Goal: Task Accomplishment & Management: Manage account settings

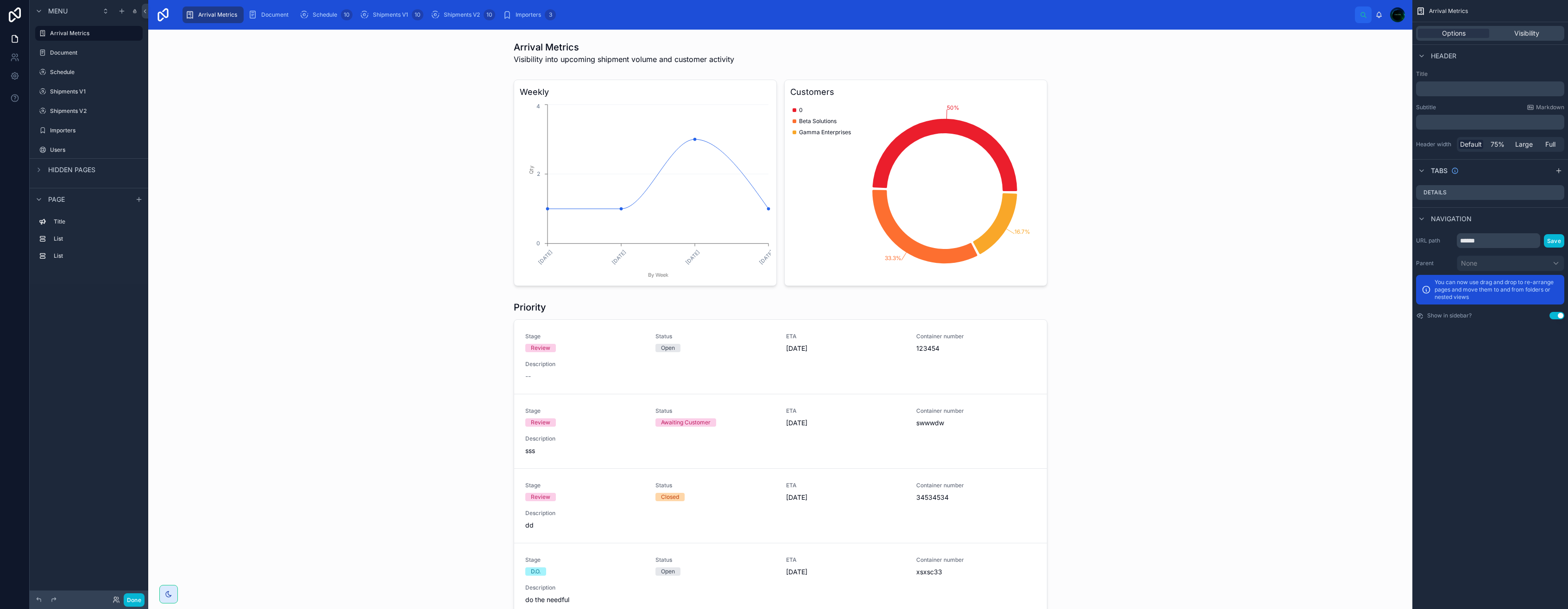
click at [38, 172] on icon "scrollable content" at bounding box center [38, 170] width 2 height 4
click at [38, 172] on icon "scrollable content" at bounding box center [39, 170] width 7 height 7
click at [18, 74] on icon at bounding box center [15, 75] width 9 height 9
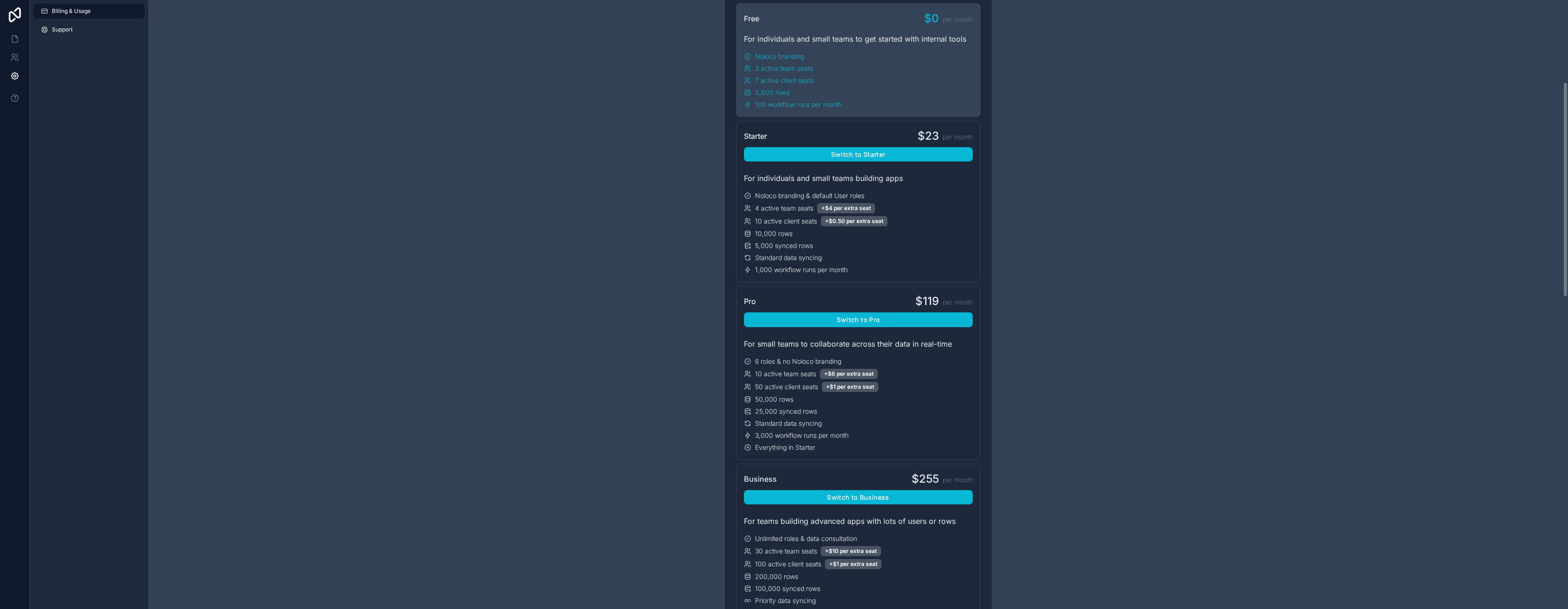
scroll to position [232, 0]
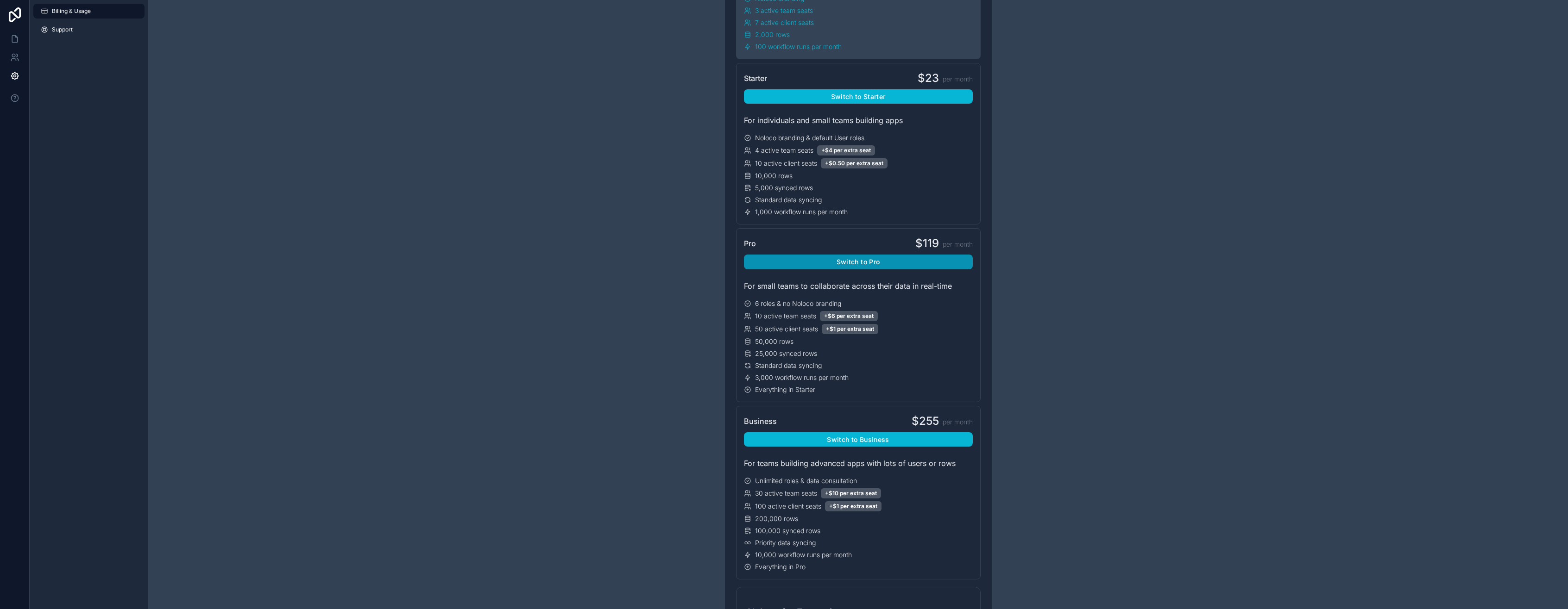
click at [770, 266] on button "Switch to Pro" at bounding box center [858, 262] width 229 height 15
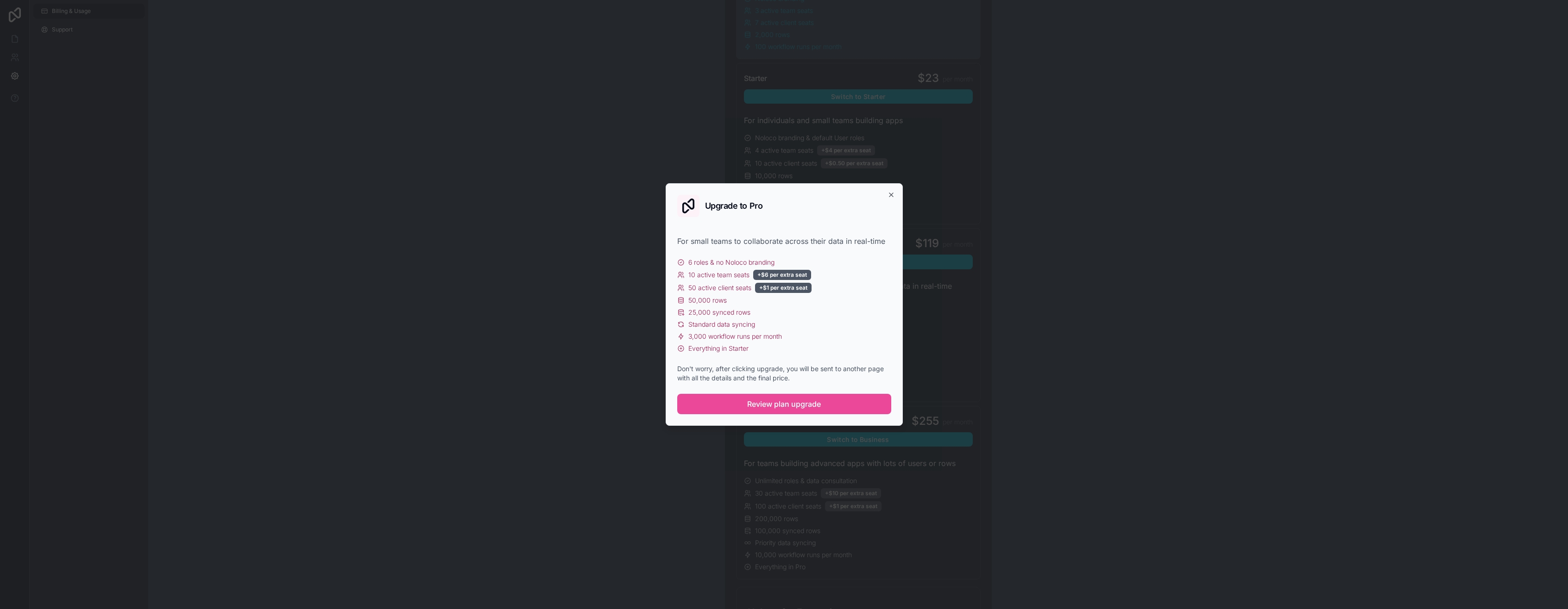
click at [752, 404] on span "Review plan upgrade" at bounding box center [784, 404] width 74 height 11
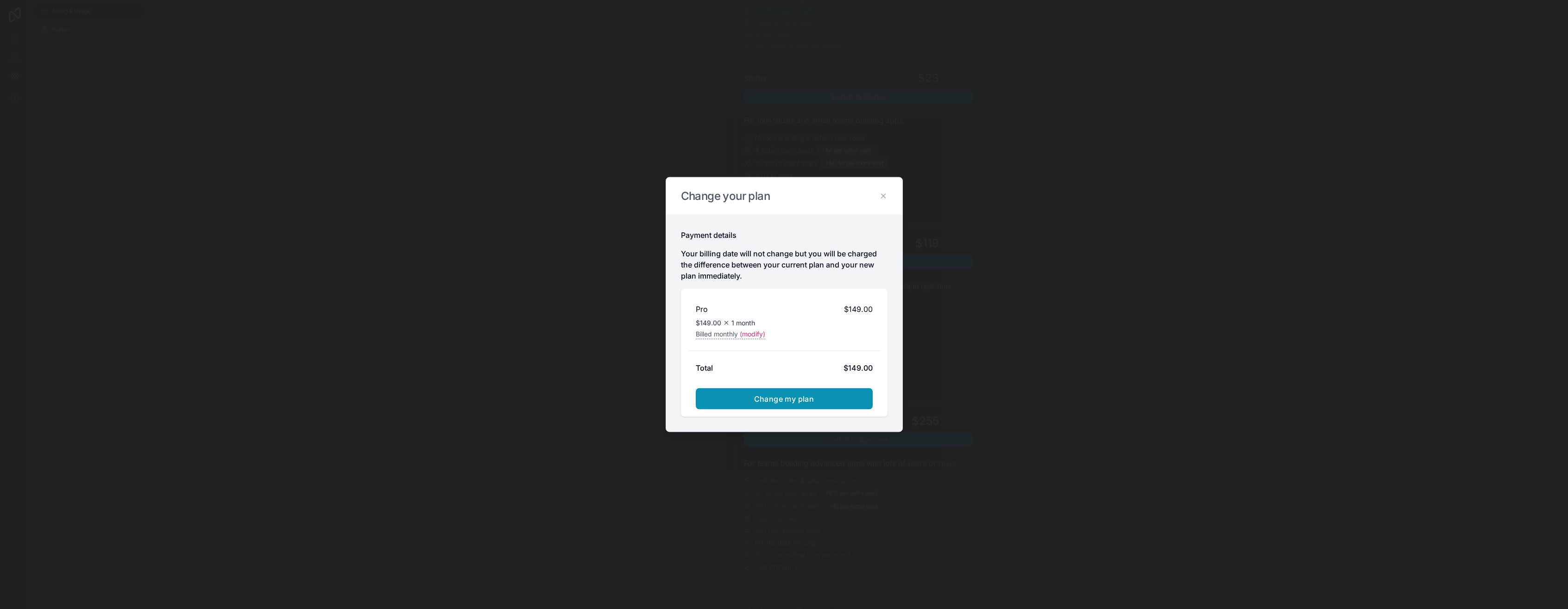
click at [752, 404] on button "Change my plan" at bounding box center [784, 398] width 177 height 21
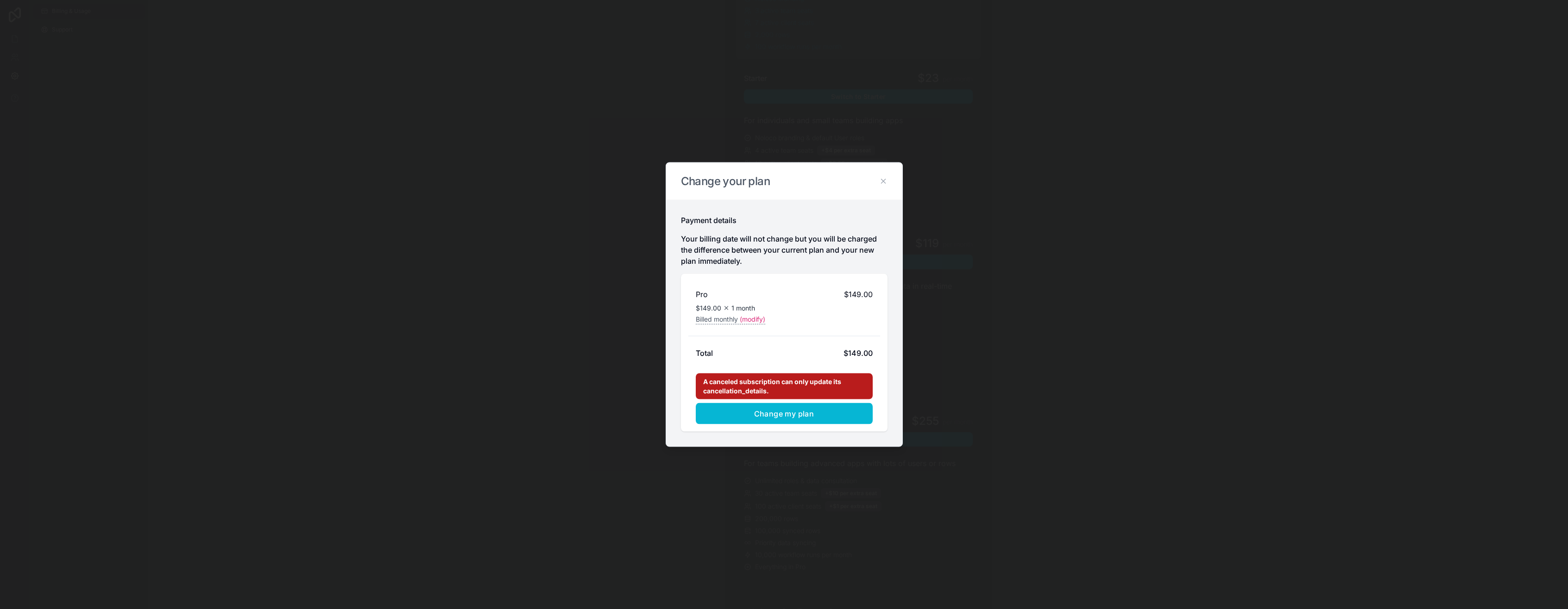
click at [770, 183] on icon at bounding box center [883, 181] width 9 height 9
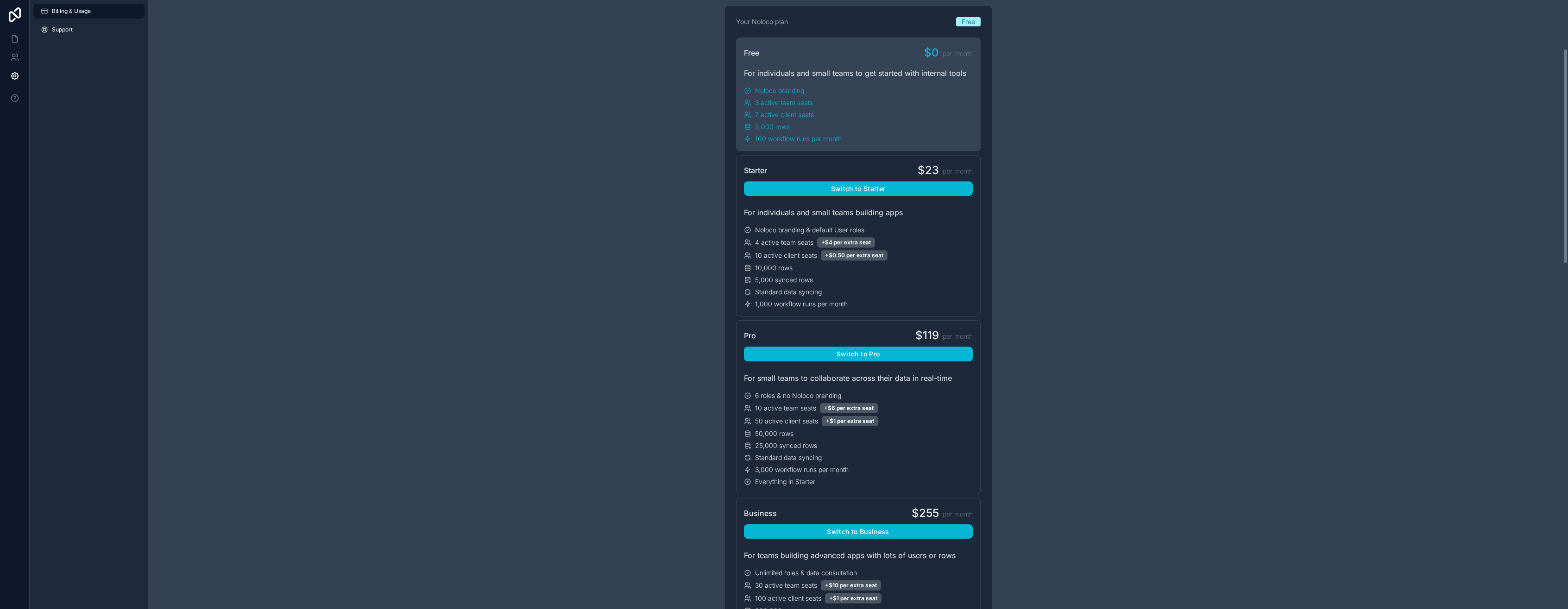
scroll to position [0, 0]
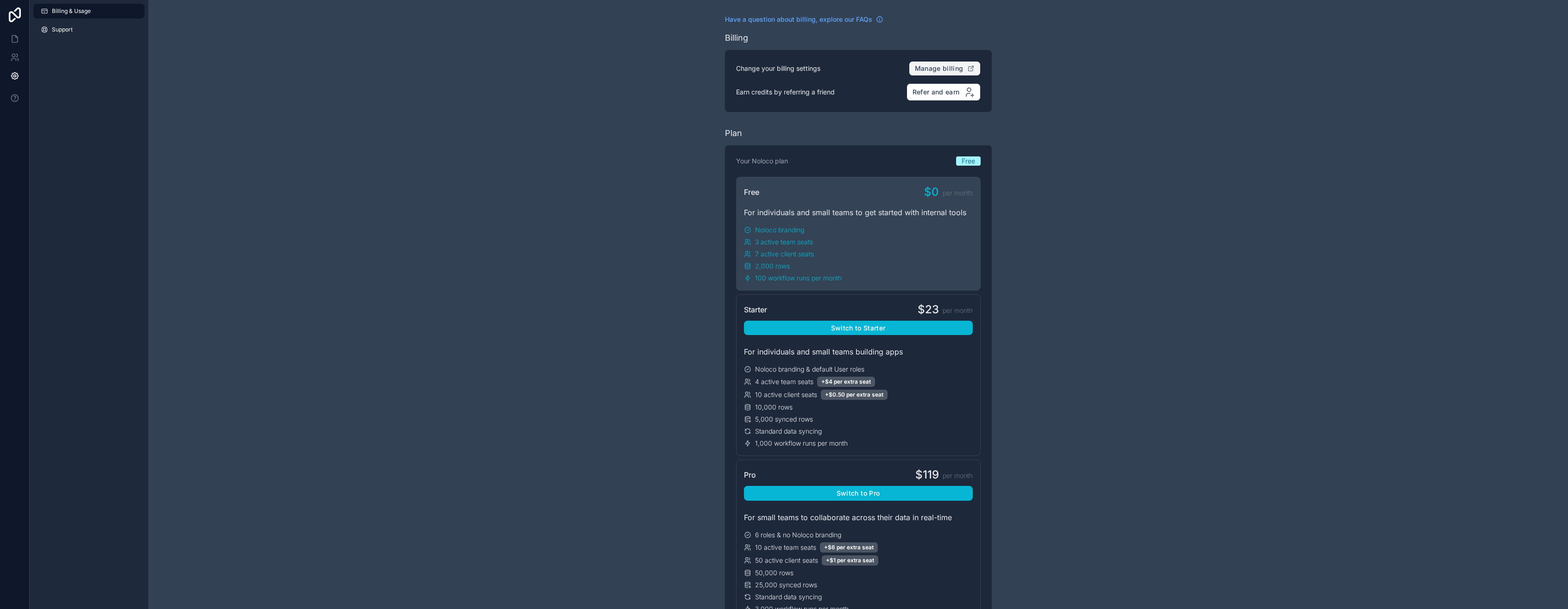
click at [770, 71] on span "Manage billing" at bounding box center [939, 69] width 49 height 9
